Goal: Navigation & Orientation: Find specific page/section

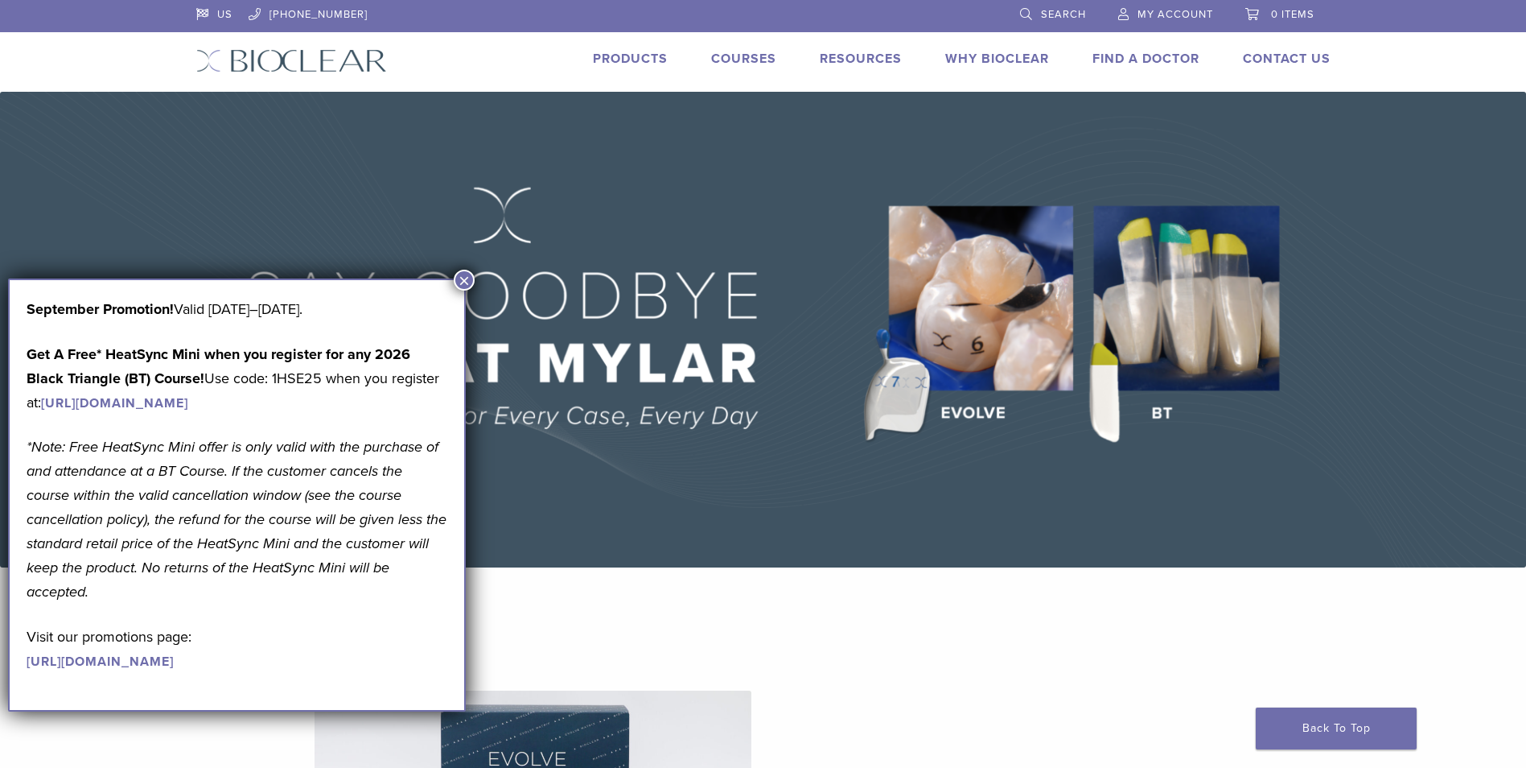
click at [669, 453] on img at bounding box center [763, 330] width 1526 height 476
click at [457, 275] on button "×" at bounding box center [464, 280] width 21 height 21
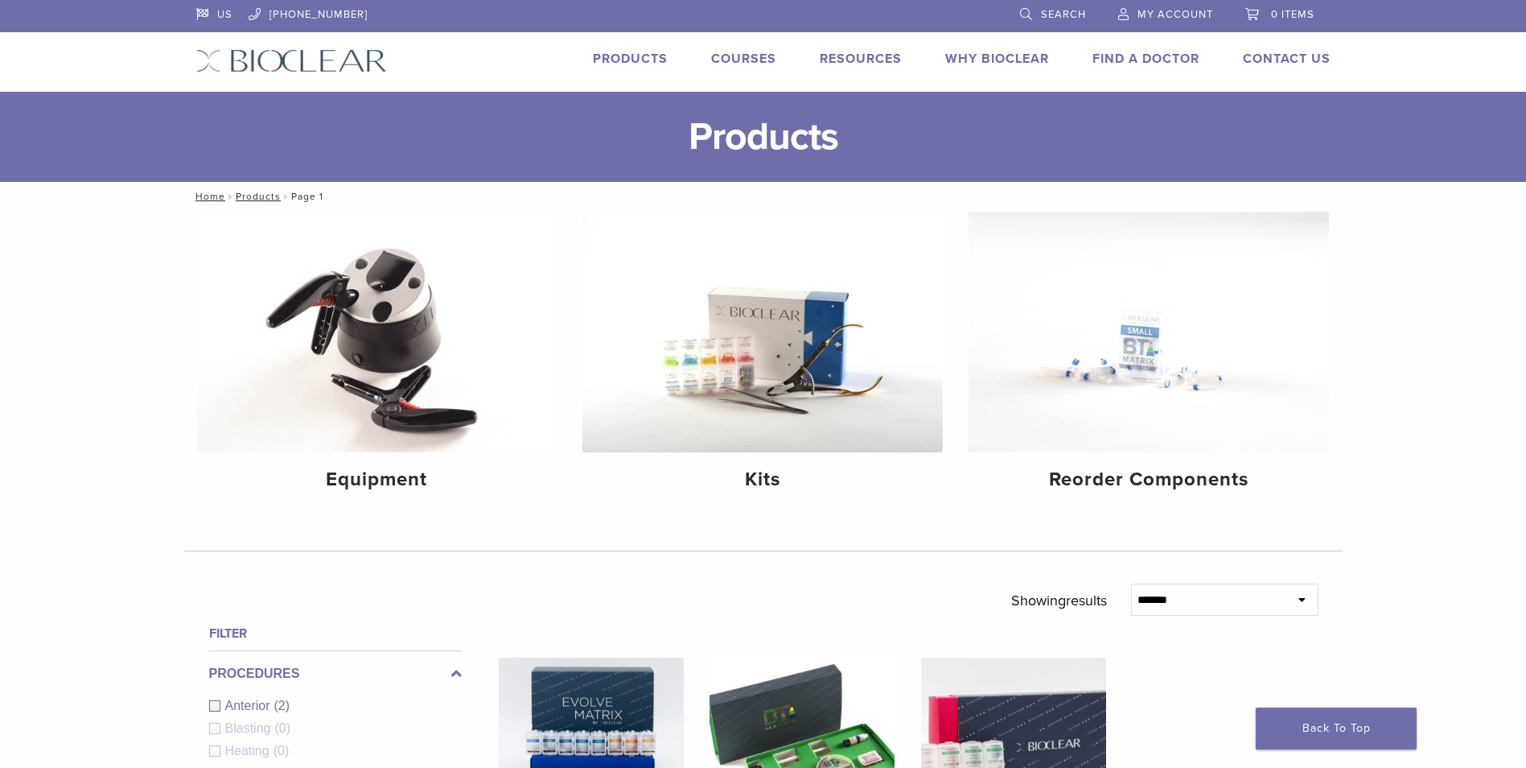
click at [1149, 57] on link "Find A Doctor" at bounding box center [1146, 59] width 107 height 16
